Goal: Task Accomplishment & Management: Use online tool/utility

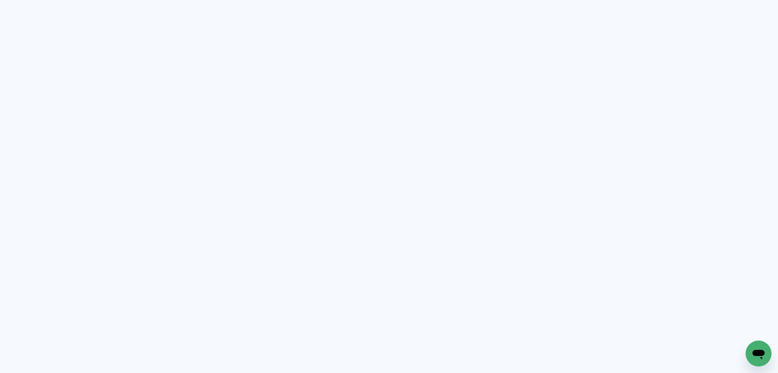
click at [433, 244] on neon-animated-pages "Prosite Website + Landing pages Proof Sistema de seleção e venda de fotos Desig…" at bounding box center [389, 186] width 778 height 373
